Goal: Book appointment/travel/reservation

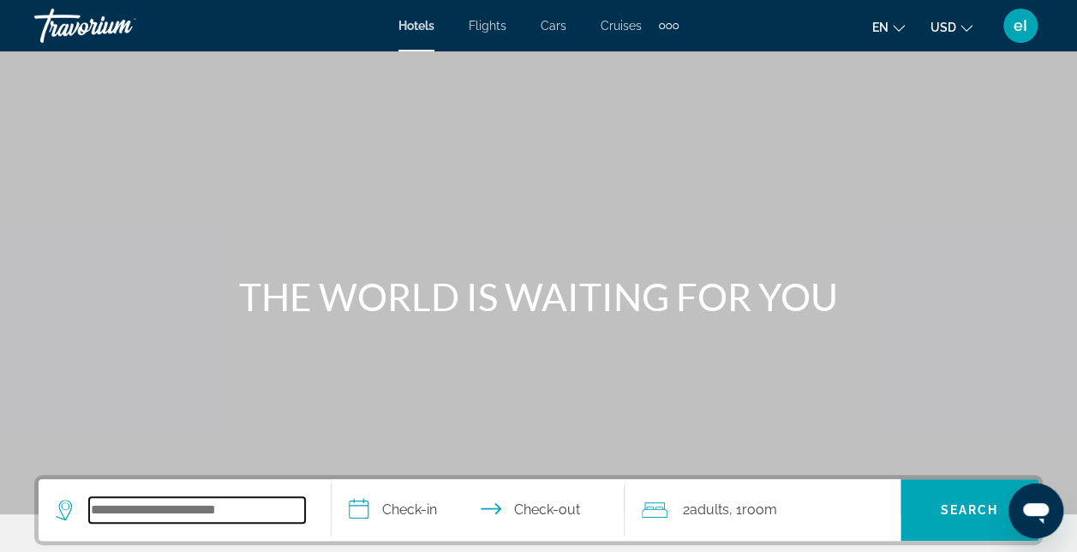
click at [144, 507] on input "Search widget" at bounding box center [197, 510] width 216 height 26
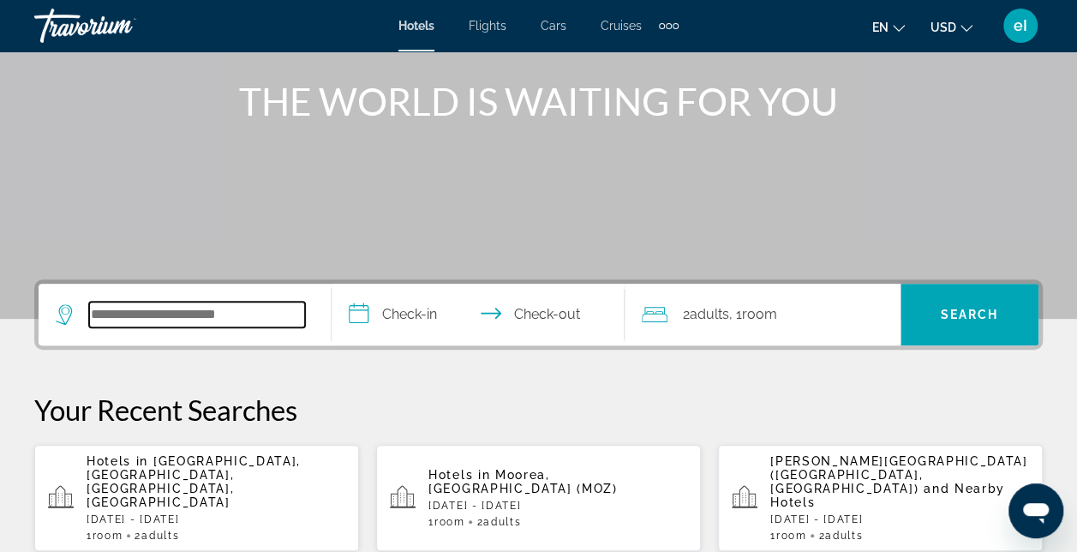
scroll to position [418, 0]
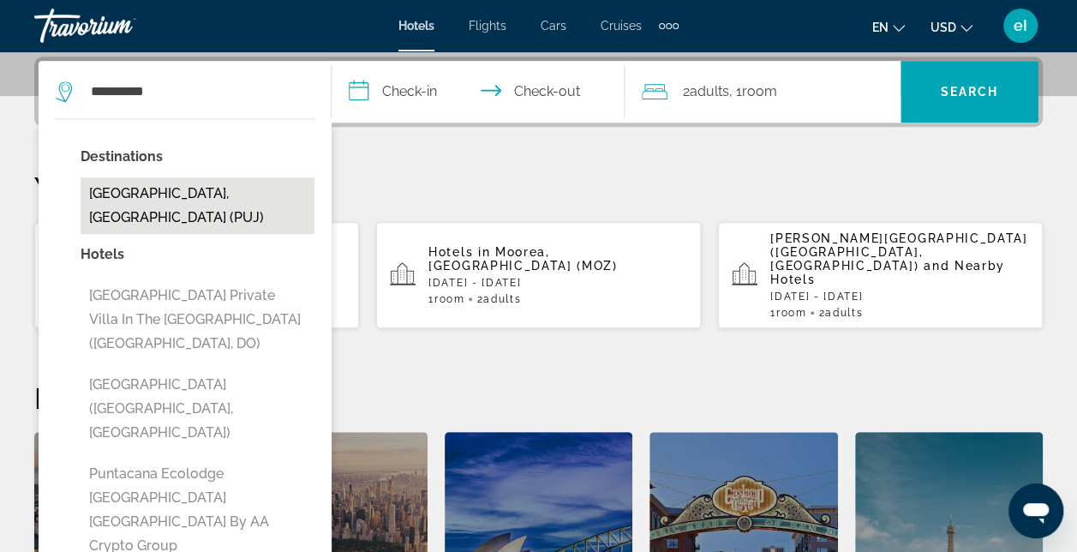
click at [127, 189] on button "Punta Cana, Dominican Republic (PUJ)" at bounding box center [198, 205] width 234 height 57
type input "**********"
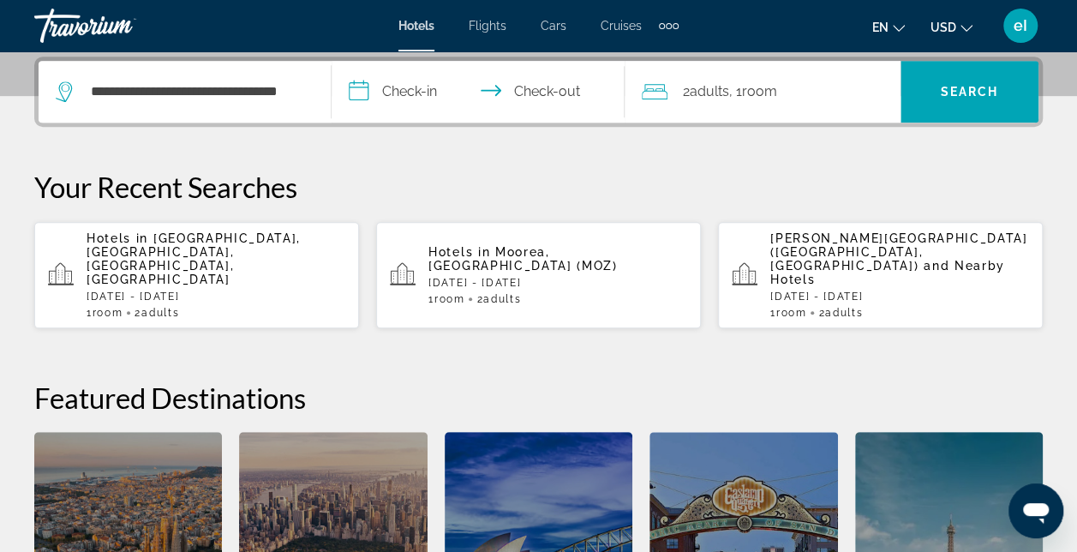
click at [408, 88] on input "**********" at bounding box center [482, 94] width 300 height 67
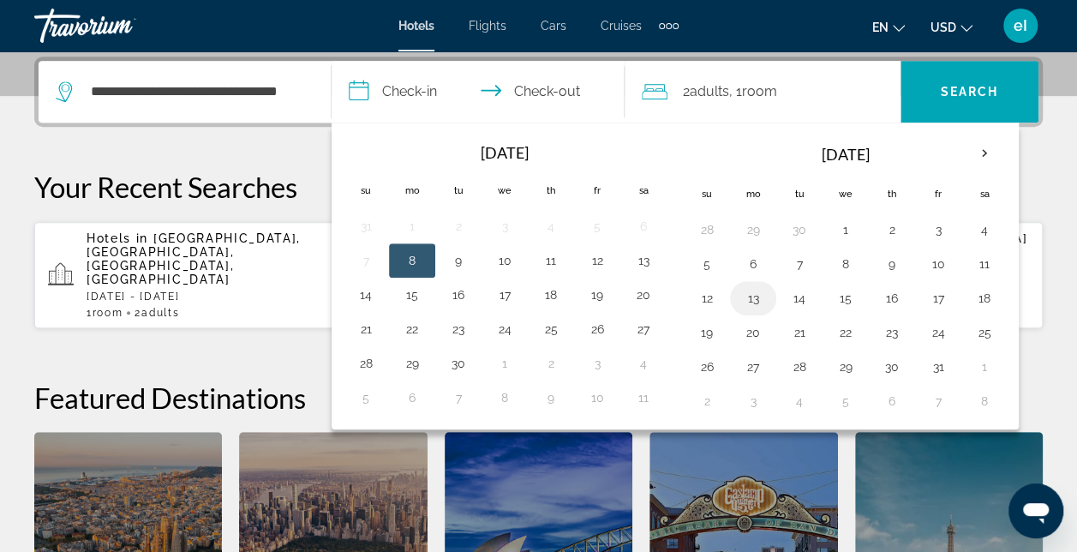
click at [739, 300] on button "13" at bounding box center [752, 298] width 27 height 24
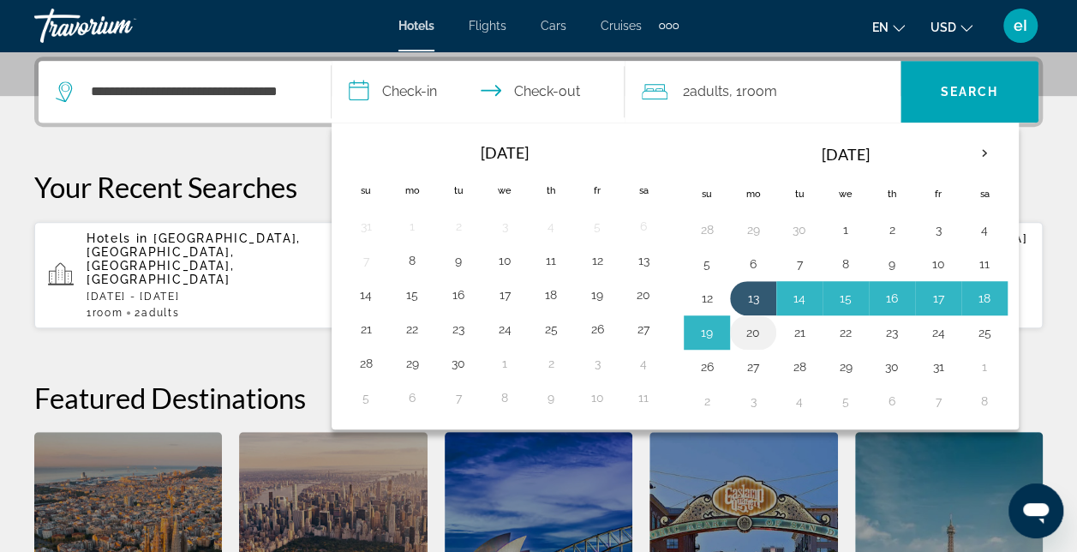
click at [745, 326] on button "20" at bounding box center [752, 332] width 27 height 24
type input "**********"
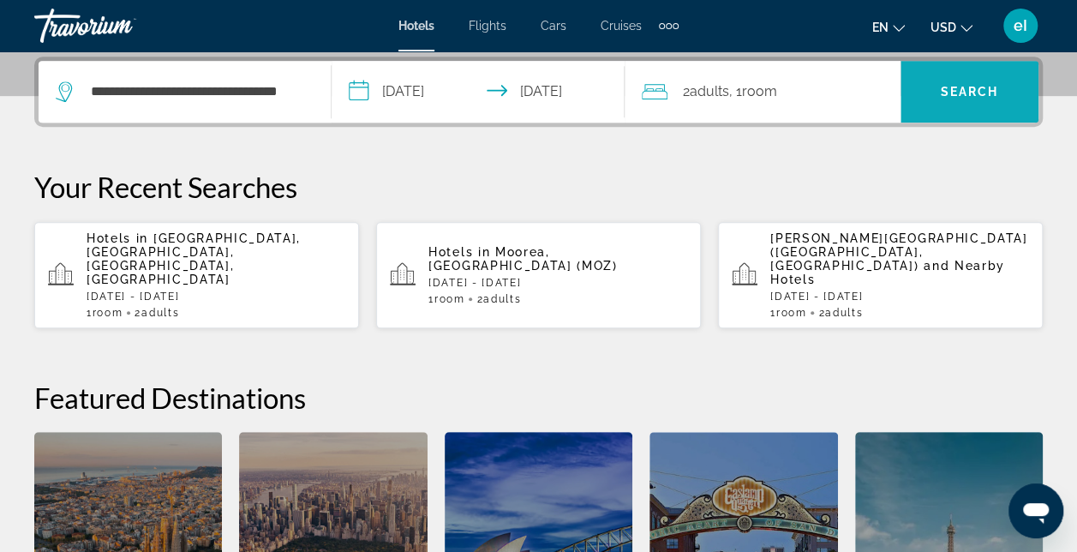
click at [948, 87] on span "Search" at bounding box center [970, 92] width 58 height 14
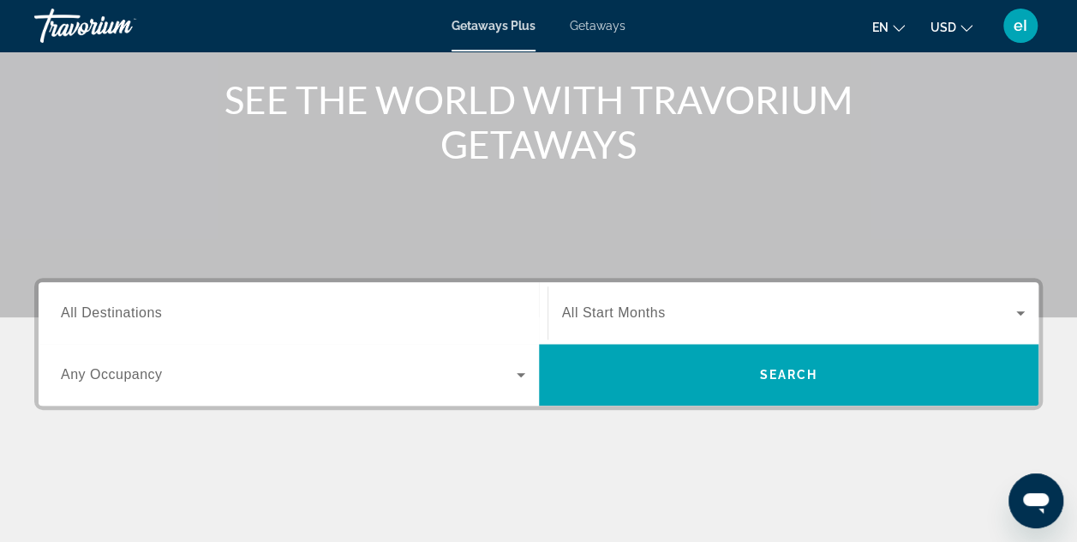
scroll to position [206, 0]
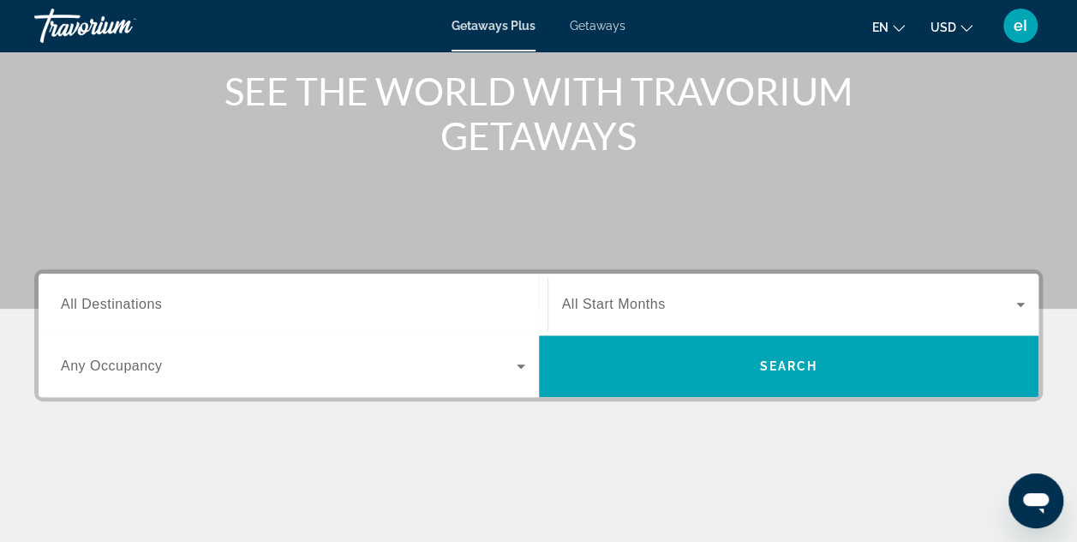
click at [137, 311] on span "All Destinations" at bounding box center [111, 303] width 101 height 15
click at [137, 311] on input "Destination All Destinations" at bounding box center [293, 305] width 464 height 21
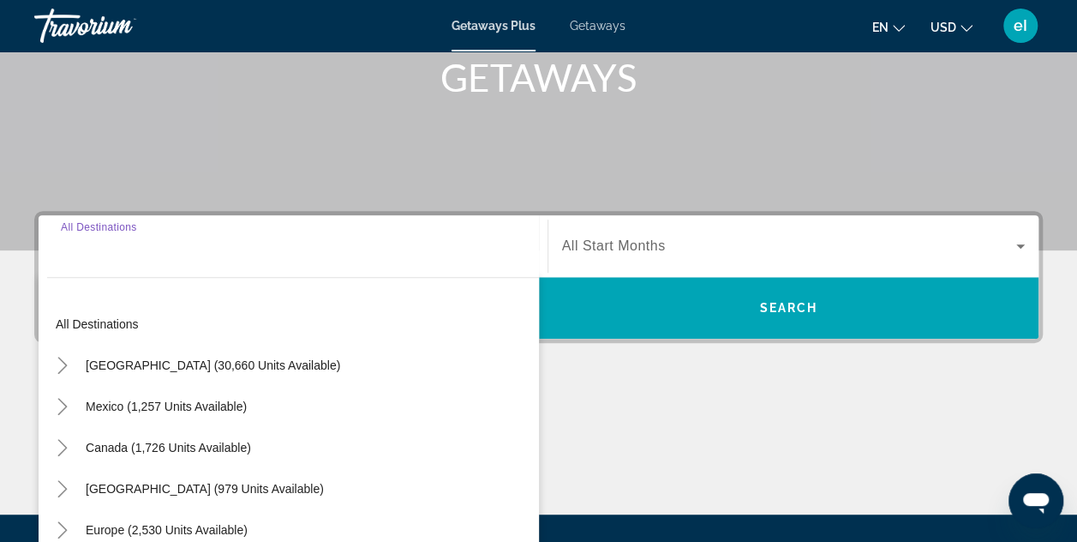
scroll to position [418, 0]
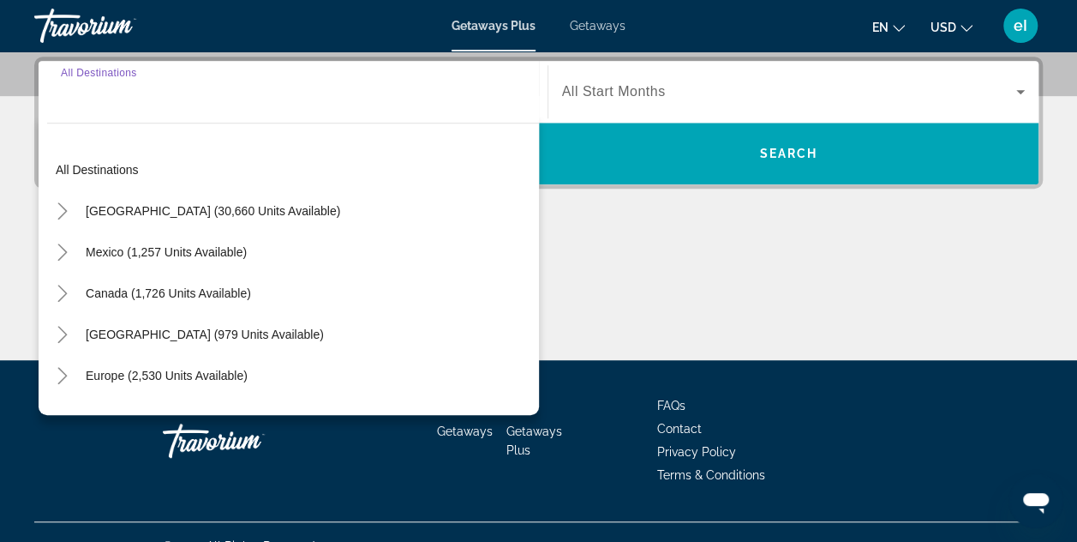
click at [68, 228] on span "Toggle United States (30,660 units available)" at bounding box center [62, 210] width 41 height 41
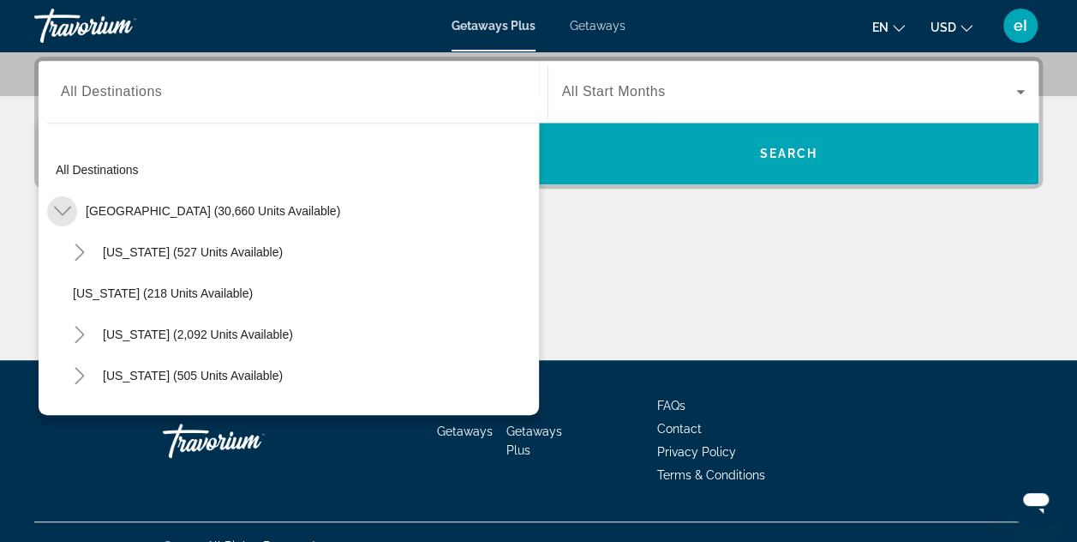
scroll to position [50, 0]
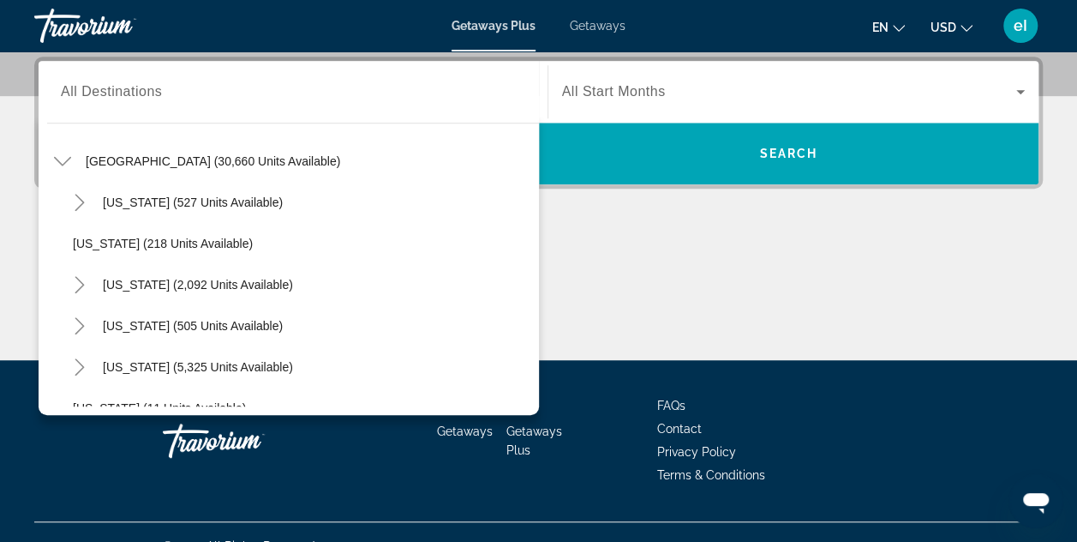
click at [87, 290] on icon "Toggle California (2,092 units available)" at bounding box center [79, 284] width 17 height 17
click at [247, 338] on span "Search widget" at bounding box center [310, 325] width 458 height 41
type input "**********"
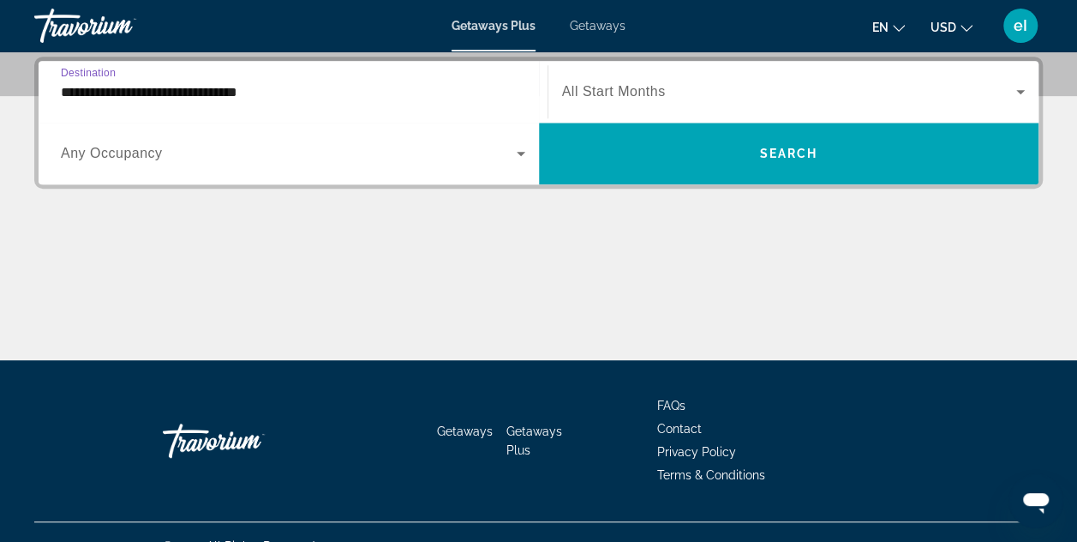
click at [508, 171] on div "Search widget" at bounding box center [293, 153] width 464 height 48
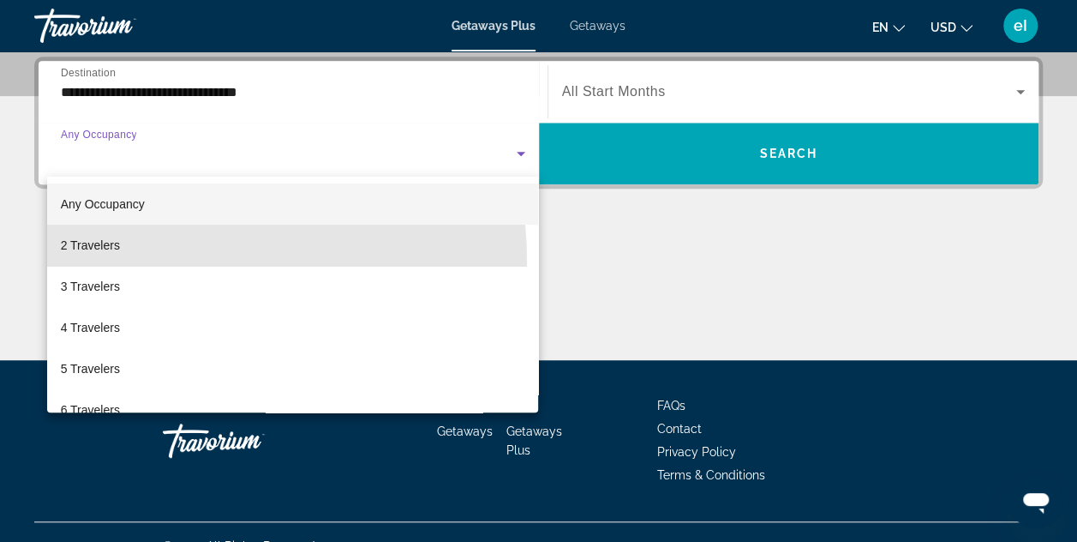
click at [132, 261] on mat-option "2 Travelers" at bounding box center [293, 244] width 492 height 41
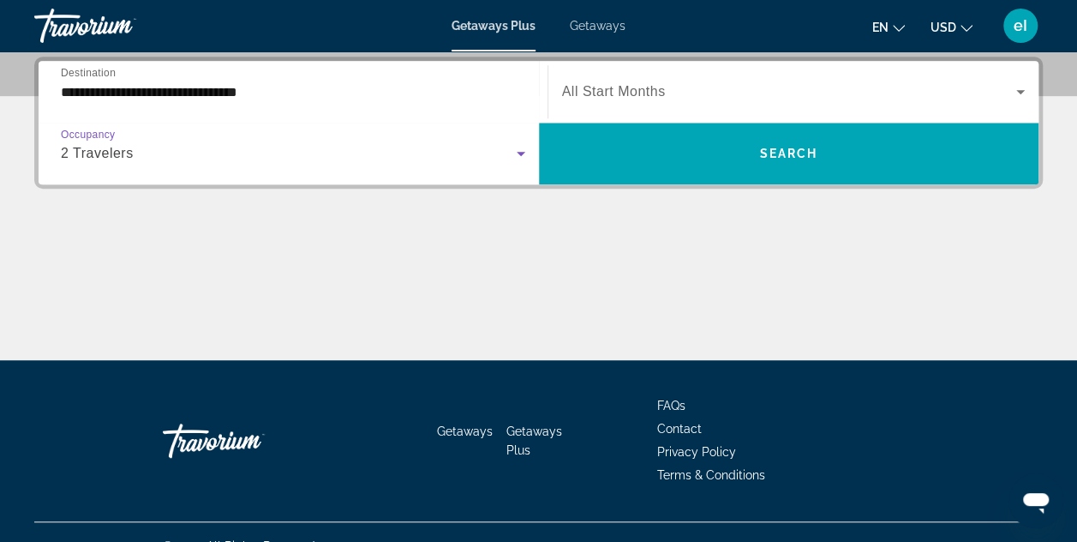
click at [691, 166] on span "Search widget" at bounding box center [789, 153] width 500 height 41
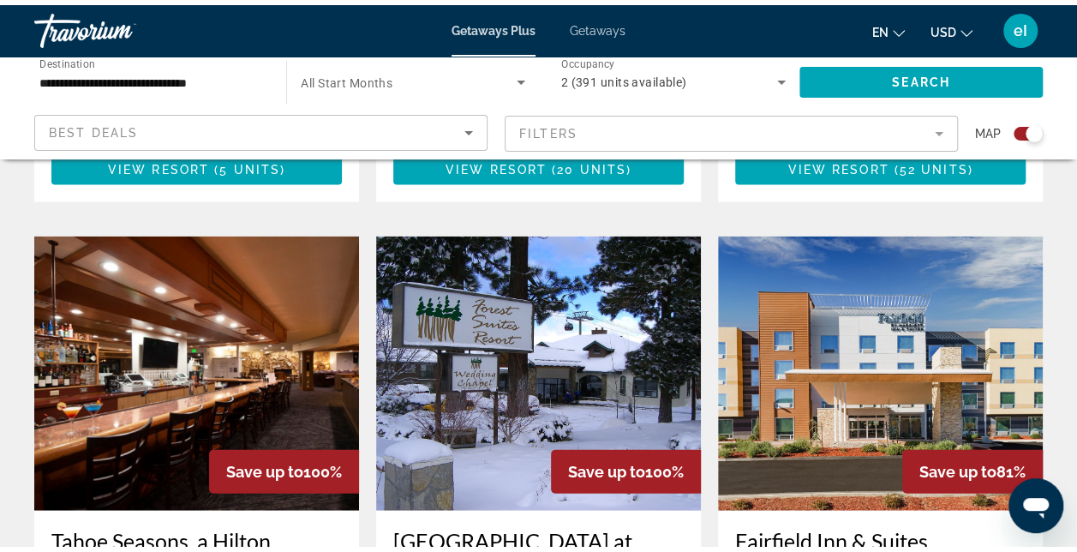
scroll to position [1812, 0]
